Goal: Task Accomplishment & Management: Complete application form

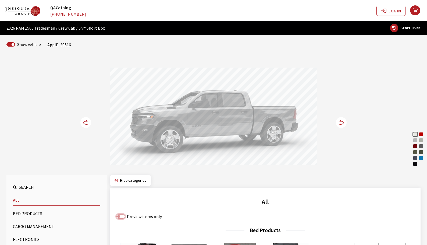
click at [117, 217] on input "Preview items only" at bounding box center [121, 216] width 9 height 4
checkbox input "true"
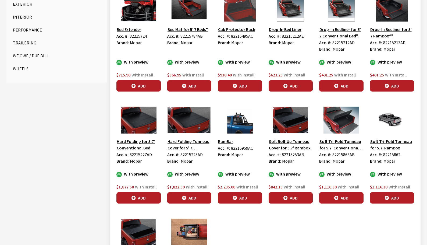
scroll to position [269, 0]
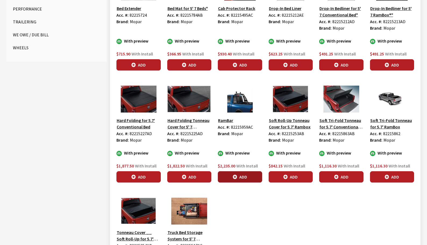
click at [226, 179] on button "Add" at bounding box center [240, 176] width 44 height 11
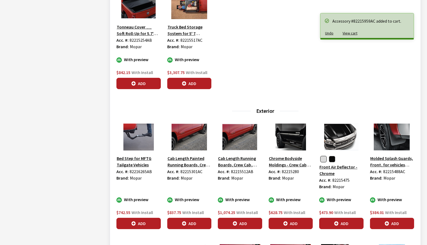
scroll to position [484, 0]
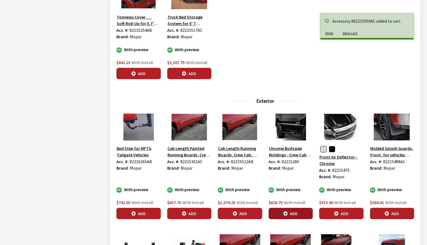
click at [285, 214] on icon "button" at bounding box center [286, 213] width 4 height 4
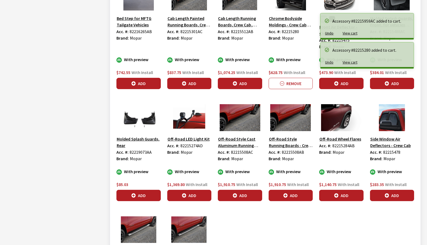
scroll to position [619, 0]
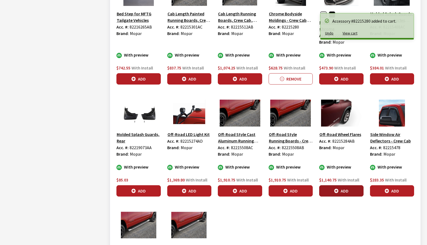
click at [349, 194] on button "Add" at bounding box center [341, 190] width 44 height 11
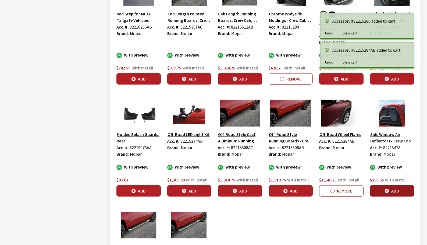
click at [382, 191] on button "Add" at bounding box center [392, 190] width 44 height 11
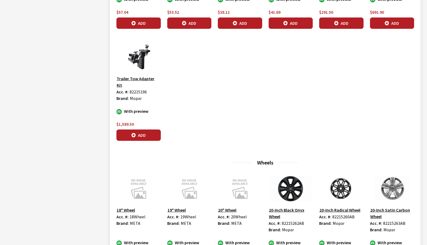
scroll to position [1358, 0]
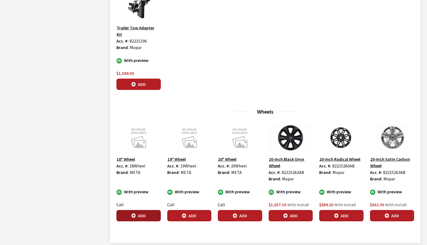
click at [147, 210] on button "Add" at bounding box center [139, 215] width 44 height 11
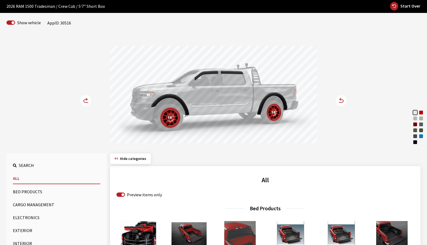
scroll to position [0, 0]
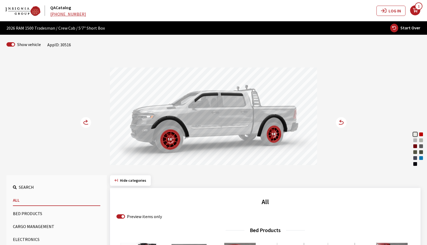
click at [340, 125] on circle at bounding box center [341, 122] width 11 height 11
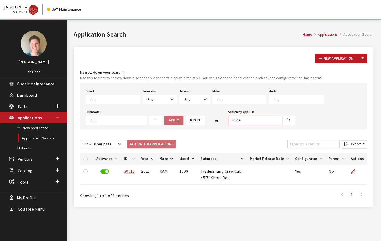
click at [243, 122] on input "30516" at bounding box center [255, 120] width 54 height 9
type input "30519"
click at [287, 120] on icon "button" at bounding box center [289, 121] width 4 height 4
select select
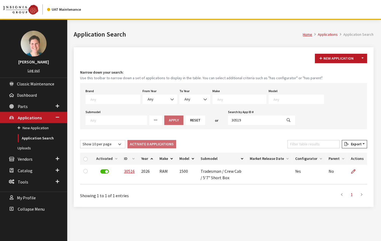
select select
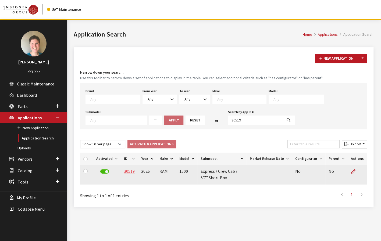
click at [130, 172] on link "30519" at bounding box center [129, 171] width 11 height 5
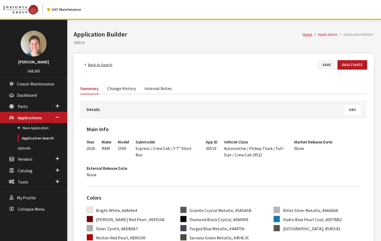
click at [359, 109] on button "Edit" at bounding box center [353, 109] width 16 height 9
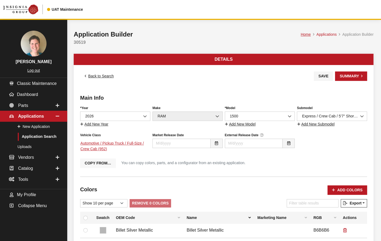
click at [98, 164] on button "Copy From…" at bounding box center [98, 163] width 36 height 9
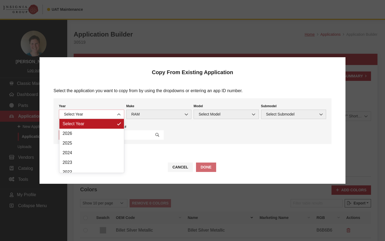
click at [121, 117] on span at bounding box center [119, 114] width 9 height 9
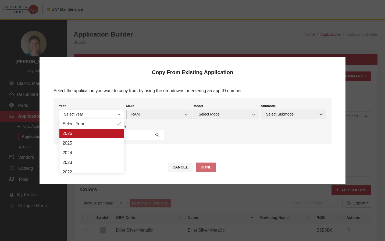
select select "44"
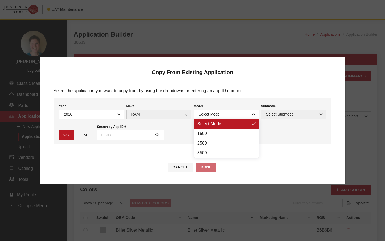
click at [212, 117] on span "Select Model" at bounding box center [226, 115] width 58 height 6
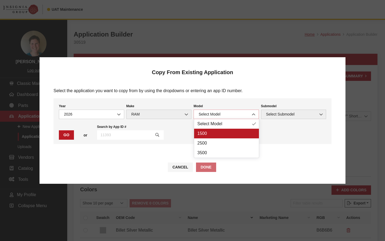
select select "1113"
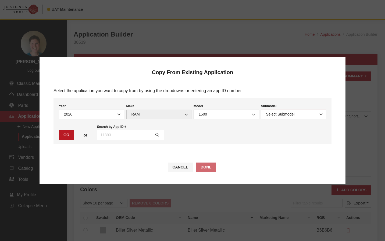
click at [270, 117] on span "Select Submodel" at bounding box center [294, 115] width 58 height 6
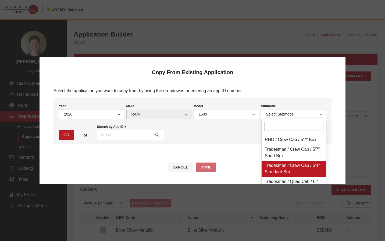
scroll to position [215, 0]
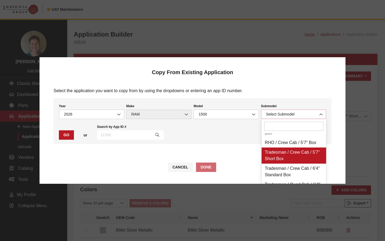
select select "3020"
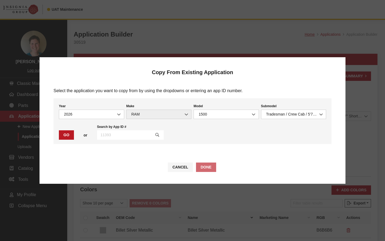
click at [67, 141] on div "Year Select Year 2026 2025 2024 2023 2022 2021 2020 2019 2018 2017 2016 2015 20…" at bounding box center [193, 121] width 278 height 46
click at [66, 139] on button "Go" at bounding box center [66, 135] width 15 height 9
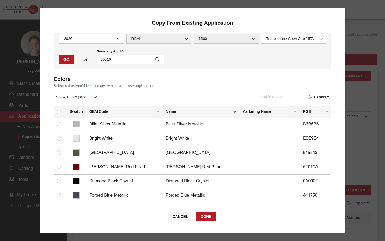
scroll to position [169, 0]
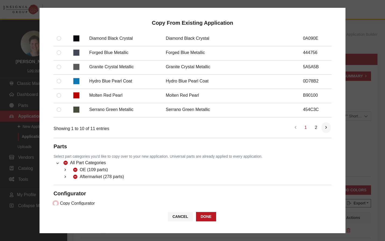
click at [54, 202] on input "Copy Configurator" at bounding box center [56, 204] width 4 height 4
checkbox input "true"
click at [203, 218] on button "Done" at bounding box center [206, 216] width 20 height 9
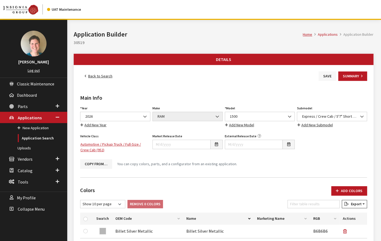
click at [328, 75] on button "Save" at bounding box center [327, 76] width 17 height 9
click at [103, 76] on link "Back to Search" at bounding box center [98, 76] width 37 height 9
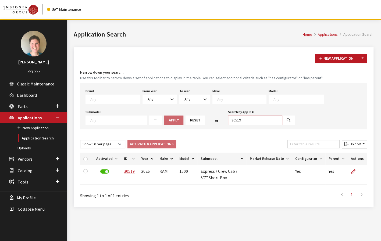
click at [251, 119] on input "30519" at bounding box center [255, 120] width 54 height 9
type input "30549"
click at [282, 119] on button "button" at bounding box center [288, 120] width 13 height 9
select select
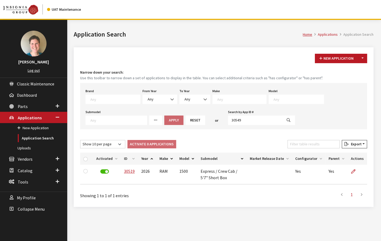
select select
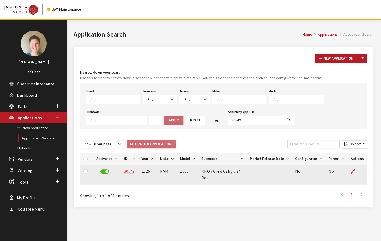
click at [131, 172] on link "30549" at bounding box center [129, 171] width 11 height 5
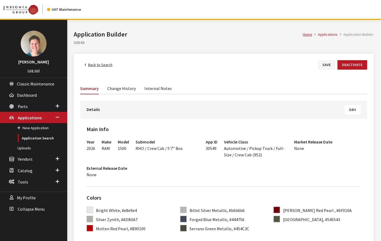
click at [355, 112] on button "Edit" at bounding box center [353, 109] width 16 height 9
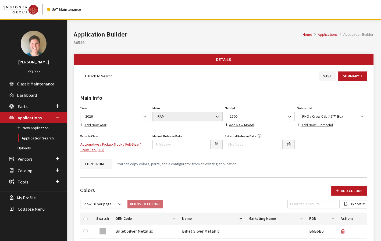
click at [88, 164] on button "Copy From…" at bounding box center [96, 164] width 32 height 9
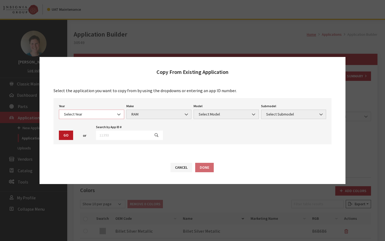
click at [116, 117] on span at bounding box center [119, 114] width 9 height 9
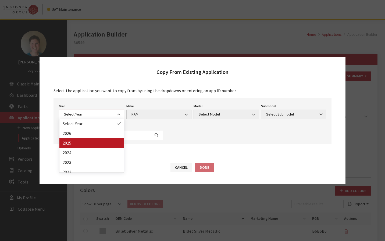
select select "43"
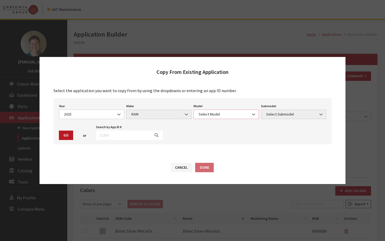
click at [231, 111] on span "Select Model" at bounding box center [226, 114] width 65 height 9
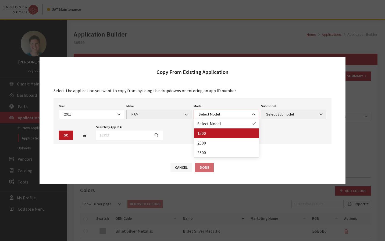
select select "1113"
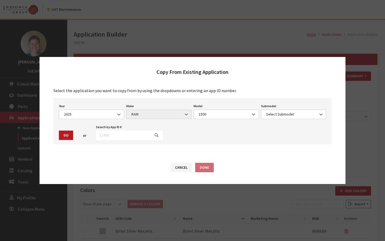
click at [278, 120] on div "Year Select Year [DATE] 2025 2024 2023 2022 2021 2020 2019 2018 2017 2016 2015 …" at bounding box center [193, 121] width 278 height 46
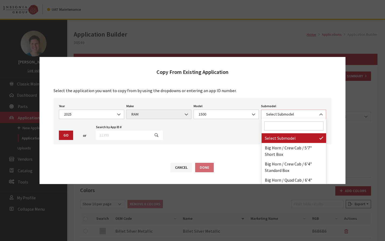
click at [278, 117] on span "Select Submodel" at bounding box center [294, 115] width 58 height 6
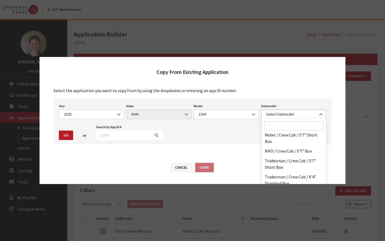
scroll to position [161, 0]
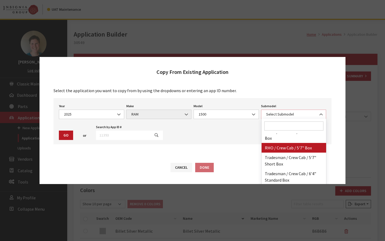
select select "4528"
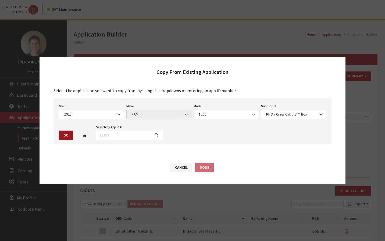
click at [67, 134] on button "Go" at bounding box center [66, 135] width 14 height 9
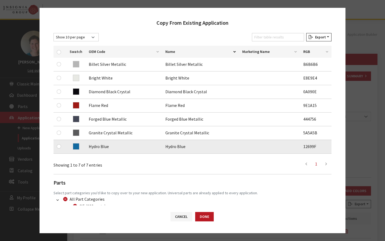
scroll to position [128, 0]
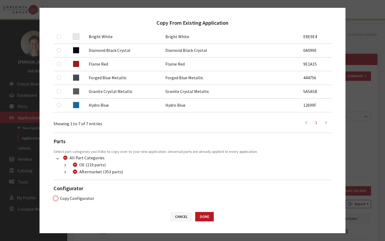
click at [55, 198] on input "Copy Configurator" at bounding box center [56, 198] width 4 height 4
checkbox input "true"
click at [210, 218] on button "Done" at bounding box center [204, 216] width 19 height 9
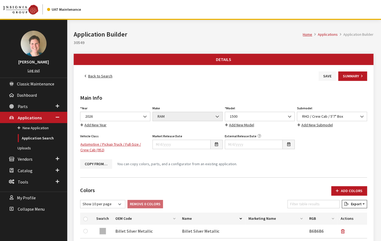
click at [325, 77] on button "Save" at bounding box center [327, 76] width 17 height 9
click at [100, 77] on link "Back to Search" at bounding box center [98, 76] width 37 height 9
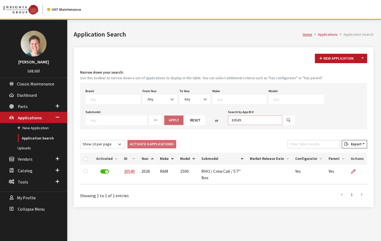
click at [237, 122] on input "30549" at bounding box center [255, 120] width 54 height 9
type input "30555"
select select
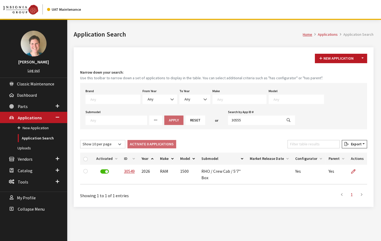
select select
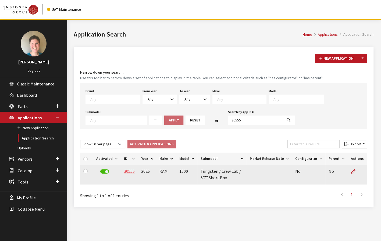
click at [128, 170] on link "30555" at bounding box center [129, 171] width 11 height 5
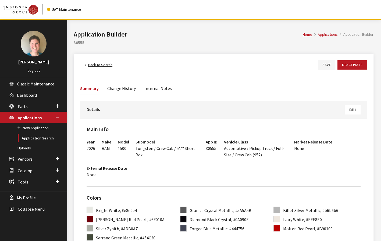
click at [351, 112] on button "Edit" at bounding box center [353, 109] width 16 height 9
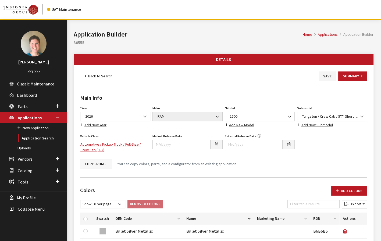
click at [108, 164] on button "Copy From…" at bounding box center [96, 164] width 32 height 9
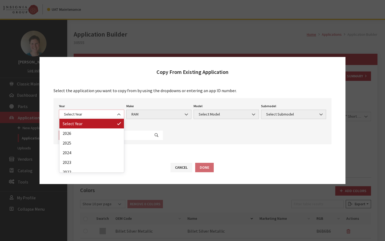
click at [94, 115] on span "Select Year" at bounding box center [91, 115] width 58 height 6
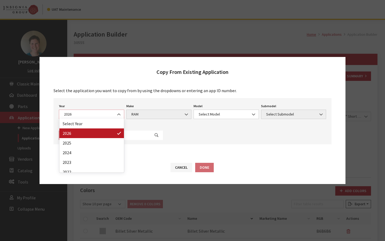
click at [74, 118] on span "2026" at bounding box center [91, 114] width 65 height 9
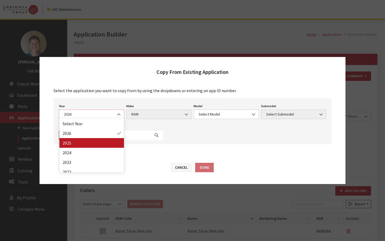
select select "43"
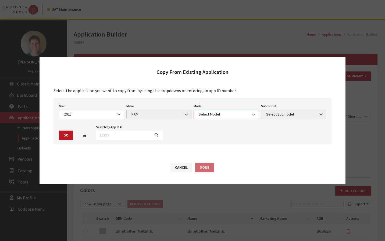
click at [205, 112] on span "Select Model" at bounding box center [226, 115] width 58 height 6
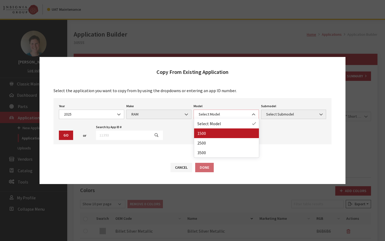
select select "1113"
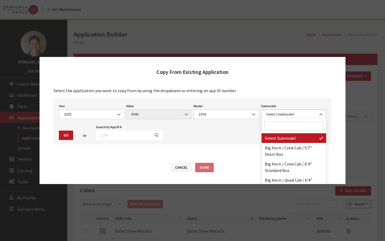
click at [305, 114] on span "Select Submodel" at bounding box center [294, 115] width 58 height 6
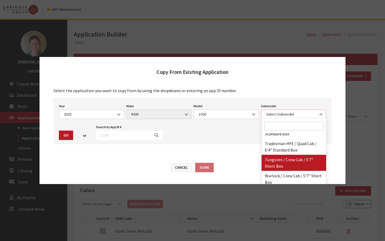
select select "4496"
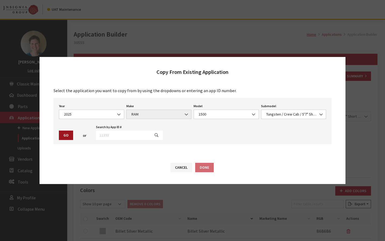
click at [67, 136] on button "Go" at bounding box center [66, 135] width 14 height 9
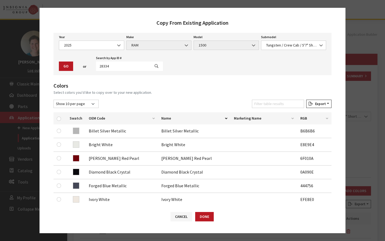
scroll to position [114, 0]
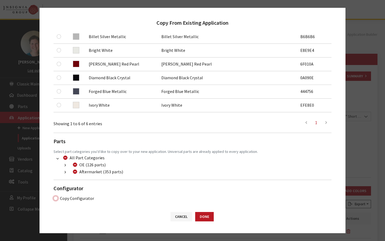
click at [55, 197] on input "Copy Configurator" at bounding box center [56, 198] width 4 height 4
checkbox input "true"
click at [203, 215] on button "Done" at bounding box center [204, 216] width 19 height 9
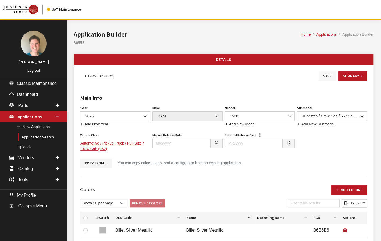
click at [327, 76] on button "Save" at bounding box center [327, 76] width 17 height 9
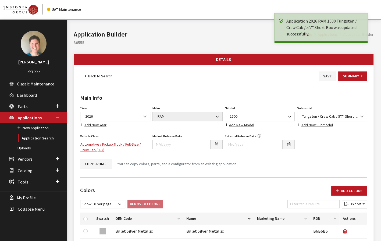
click at [102, 76] on link "Back to Search" at bounding box center [98, 76] width 37 height 9
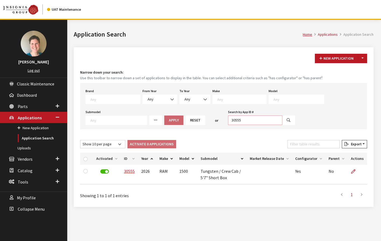
drag, startPoint x: 237, startPoint y: 120, endPoint x: 225, endPoint y: 120, distance: 11.6
click at [228, 120] on input "30555" at bounding box center [255, 120] width 54 height 9
drag, startPoint x: 237, startPoint y: 120, endPoint x: 206, endPoint y: 120, distance: 30.7
click at [206, 120] on div "Brand Any Acura Alfa Romeo Audi Bentley BMW DoubleTake Ford GM Honda Hyundai In…" at bounding box center [223, 106] width 287 height 46
type input "30521"
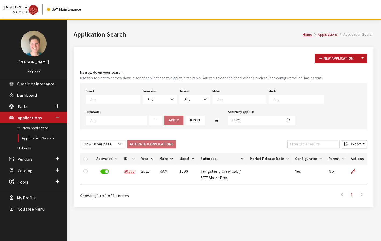
drag, startPoint x: 284, startPoint y: 121, endPoint x: 281, endPoint y: 120, distance: 2.8
click at [283, 120] on div "Brand Any Acura Alfa Romeo Audi Bentley BMW DoubleTake Ford GM Honda Hyundai In…" at bounding box center [223, 106] width 287 height 46
click at [282, 120] on button "button" at bounding box center [288, 120] width 13 height 9
select select
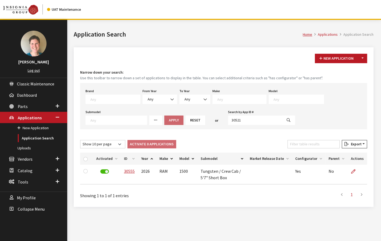
select select
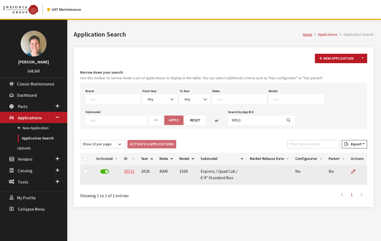
click at [131, 171] on link "30521" at bounding box center [129, 171] width 11 height 5
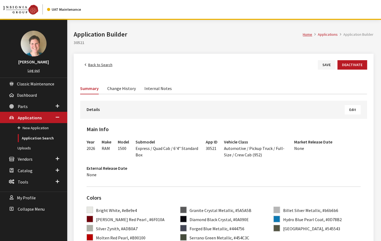
click at [352, 111] on span "Edit" at bounding box center [353, 109] width 7 height 5
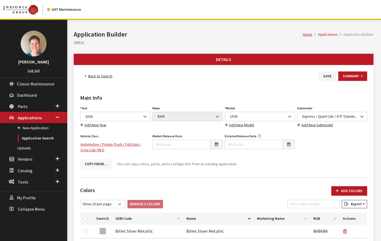
click at [94, 166] on button "Copy From…" at bounding box center [96, 164] width 32 height 9
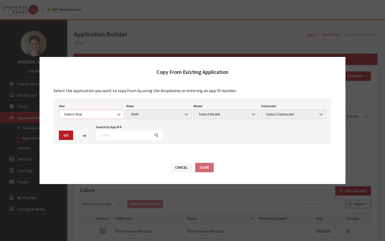
click at [109, 112] on span "Select Year" at bounding box center [91, 115] width 58 height 6
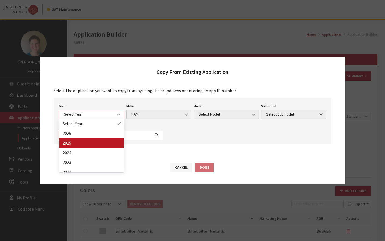
select select "43"
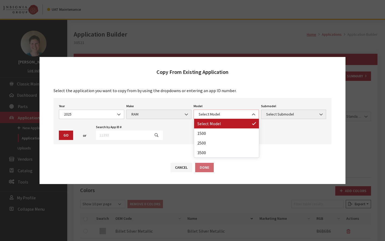
click at [217, 112] on span "Select Model" at bounding box center [226, 115] width 58 height 6
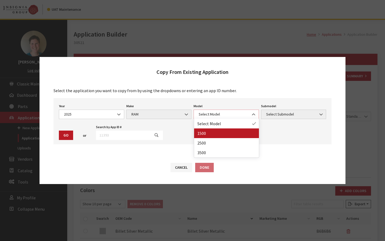
select select "1113"
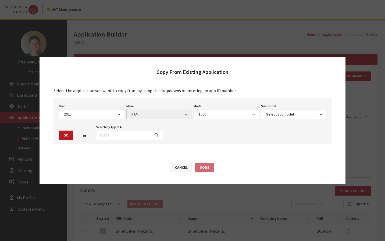
click at [299, 113] on span "Select Submodel" at bounding box center [294, 115] width 58 height 6
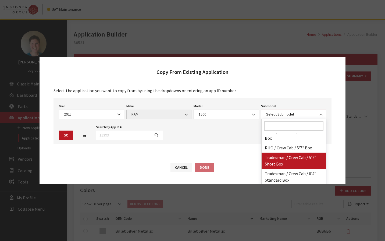
scroll to position [188, 0]
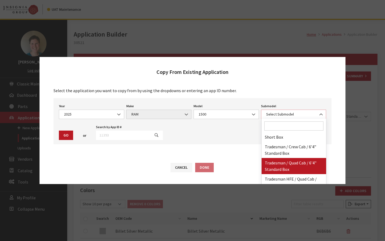
select select "3021"
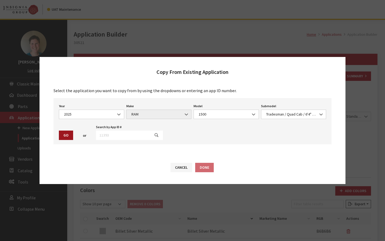
click at [62, 136] on button "Go" at bounding box center [66, 135] width 14 height 9
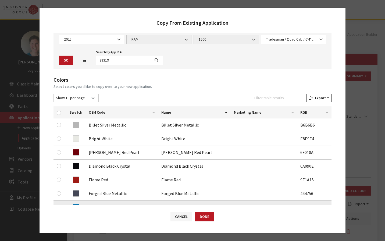
scroll to position [128, 0]
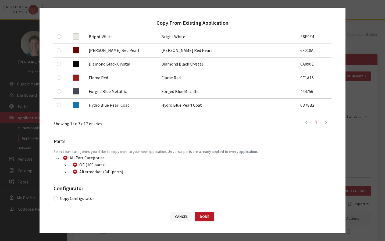
click at [54, 198] on div "Copy Configurator" at bounding box center [193, 198] width 278 height 6
click at [56, 198] on input "Copy Configurator" at bounding box center [56, 198] width 4 height 4
checkbox input "true"
click at [202, 219] on button "Done" at bounding box center [204, 216] width 19 height 9
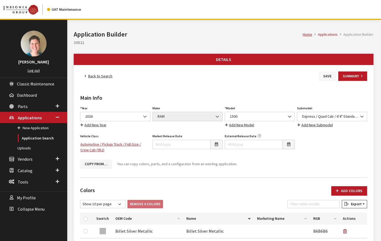
click at [323, 79] on button "Save" at bounding box center [327, 76] width 17 height 9
click at [93, 75] on link "Back to Search" at bounding box center [98, 76] width 37 height 9
